Goal: Check status: Check status

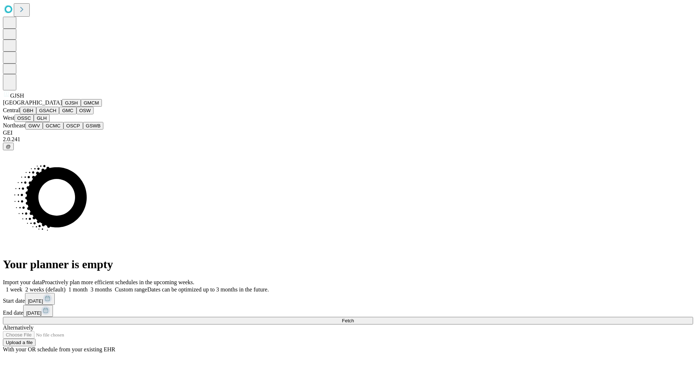
click at [62, 107] on button "GJSH" at bounding box center [71, 103] width 19 height 8
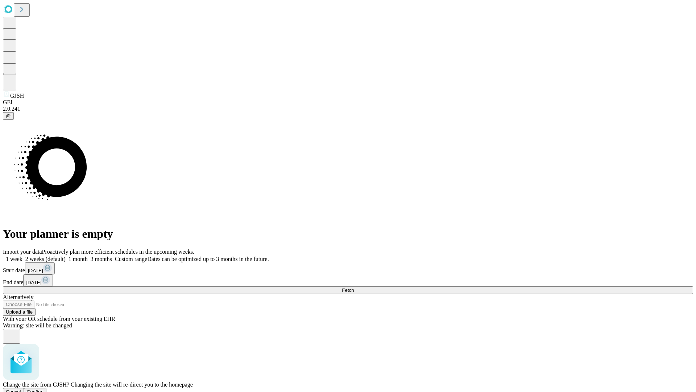
click at [44, 389] on span "Confirm" at bounding box center [35, 391] width 17 height 5
click at [66, 256] on label "2 weeks (default)" at bounding box center [43, 259] width 43 height 6
click at [354, 287] on span "Fetch" at bounding box center [348, 289] width 12 height 5
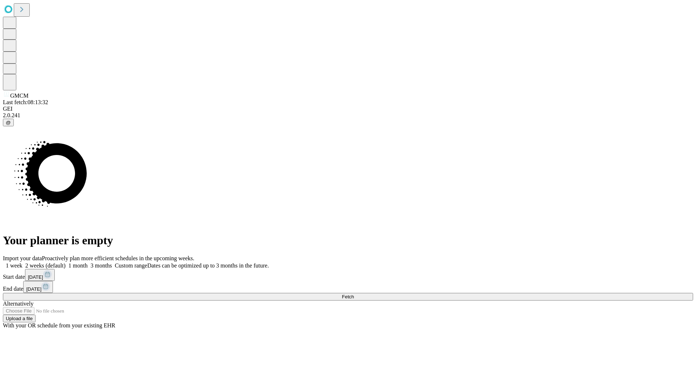
click at [66, 262] on label "2 weeks (default)" at bounding box center [43, 265] width 43 height 6
click at [354, 294] on span "Fetch" at bounding box center [348, 296] width 12 height 5
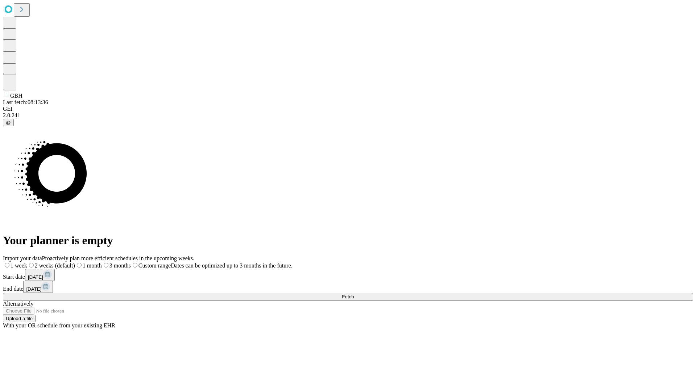
click at [75, 262] on label "2 weeks (default)" at bounding box center [51, 265] width 48 height 6
click at [354, 294] on span "Fetch" at bounding box center [348, 296] width 12 height 5
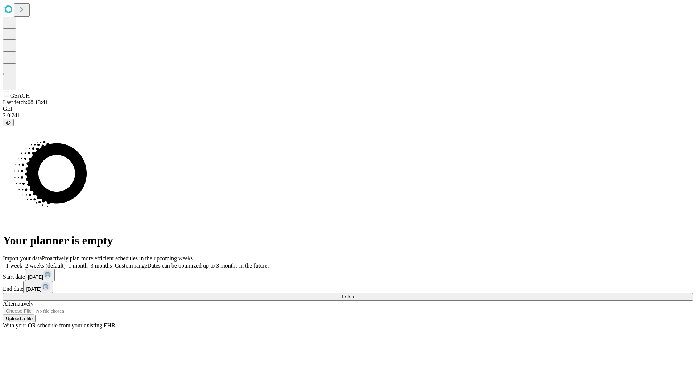
click at [66, 262] on label "2 weeks (default)" at bounding box center [43, 265] width 43 height 6
click at [354, 294] on span "Fetch" at bounding box center [348, 296] width 12 height 5
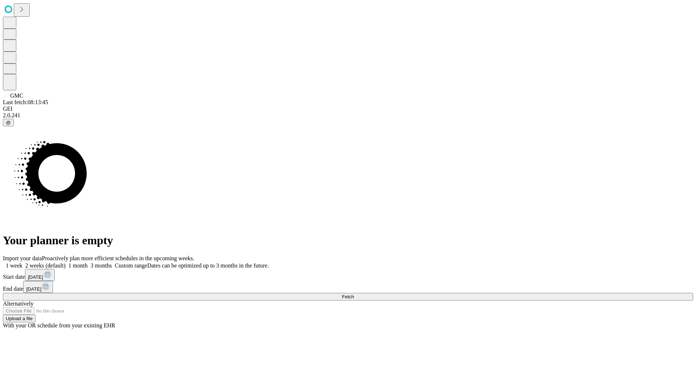
click at [66, 262] on label "2 weeks (default)" at bounding box center [43, 265] width 43 height 6
click at [354, 294] on span "Fetch" at bounding box center [348, 296] width 12 height 5
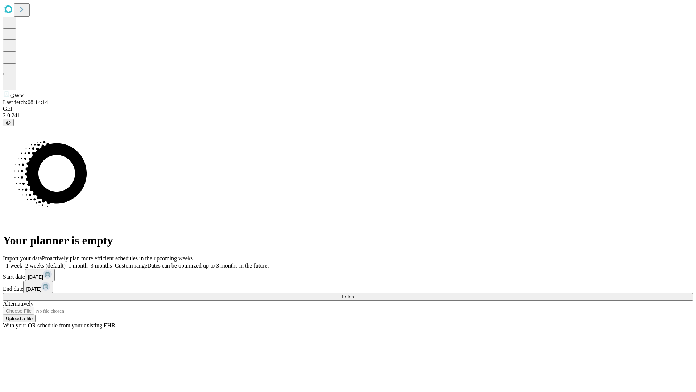
click at [66, 262] on label "2 weeks (default)" at bounding box center [43, 265] width 43 height 6
click at [354, 294] on span "Fetch" at bounding box center [348, 296] width 12 height 5
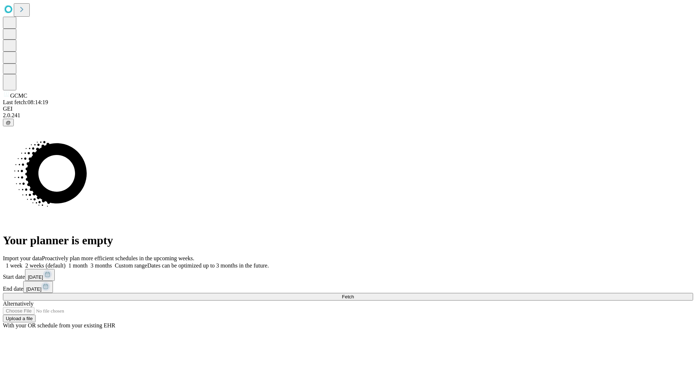
click at [66, 262] on label "2 weeks (default)" at bounding box center [43, 265] width 43 height 6
click at [354, 294] on span "Fetch" at bounding box center [348, 296] width 12 height 5
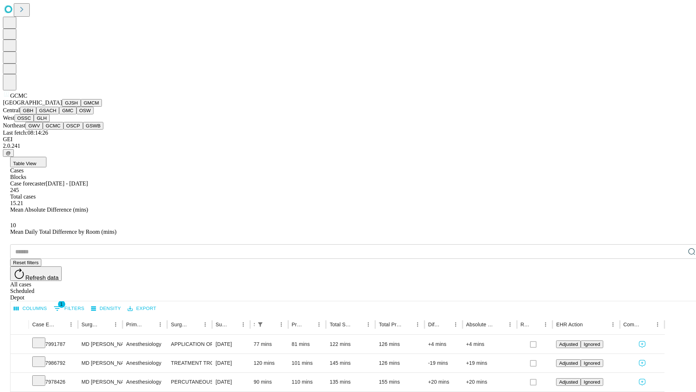
click at [63, 129] on button "OSCP" at bounding box center [73, 126] width 20 height 8
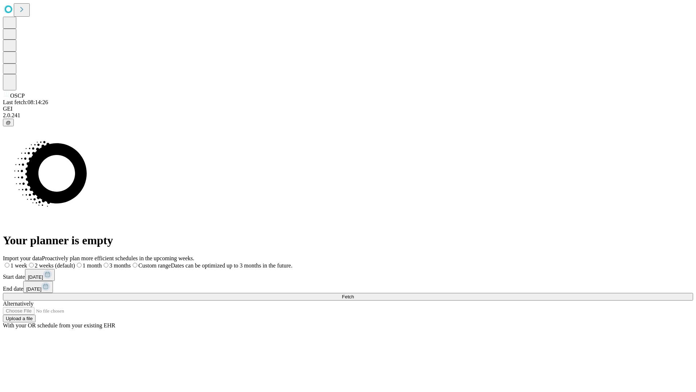
click at [75, 262] on label "2 weeks (default)" at bounding box center [51, 265] width 48 height 6
click at [354, 294] on span "Fetch" at bounding box center [348, 296] width 12 height 5
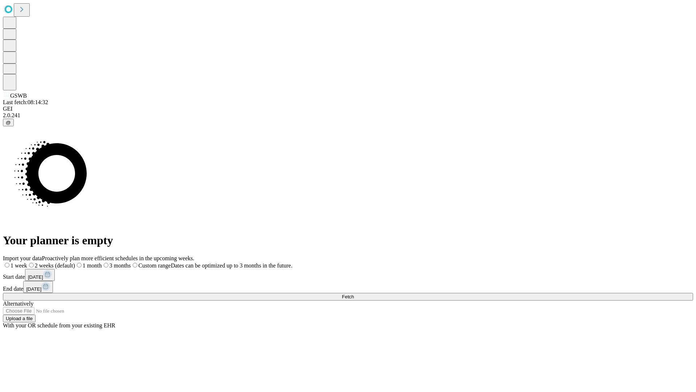
click at [354, 294] on span "Fetch" at bounding box center [348, 296] width 12 height 5
